Goal: Check status

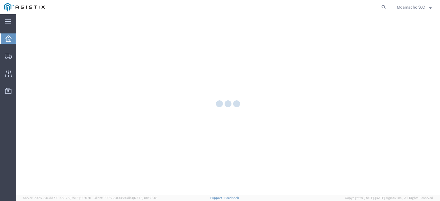
click at [21, 55] on div at bounding box center [228, 104] width 424 height 181
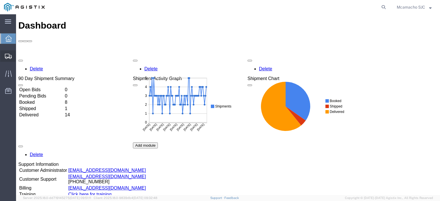
click at [20, 55] on span "Shipments" at bounding box center [18, 55] width 4 height 11
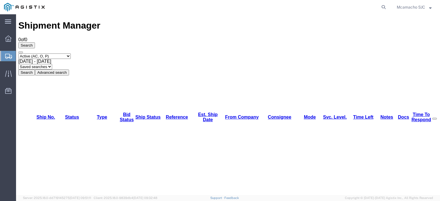
click at [50, 54] on select "Select status Active (AC, O, P) All Approved Awaiting Confirmation (AC) Booked …" at bounding box center [44, 56] width 52 height 5
select select "ALL"
click at [18, 54] on select "Select status Active (AC, O, P) All Approved Awaiting Confirmation (AC) Booked …" at bounding box center [44, 56] width 52 height 5
click at [35, 70] on button "Search" at bounding box center [26, 73] width 17 height 6
